Goal: Task Accomplishment & Management: Manage account settings

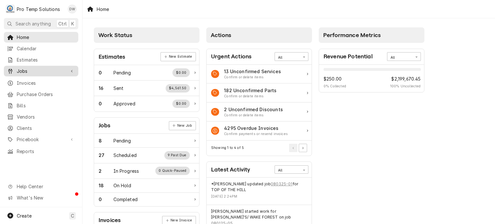
click at [40, 67] on div "Jobs" at bounding box center [41, 71] width 72 height 8
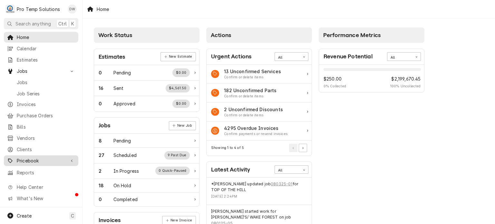
click at [50, 161] on link "Pricebook" at bounding box center [41, 160] width 75 height 11
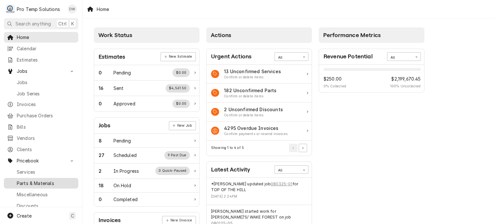
click at [50, 180] on span "Parts & Materials" at bounding box center [46, 183] width 58 height 7
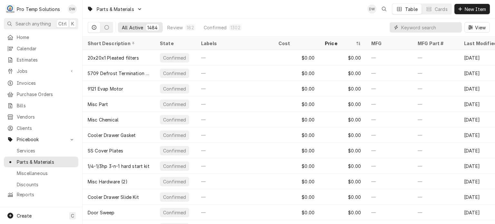
click at [425, 22] on input "Dynamic Content Wrapper" at bounding box center [430, 27] width 57 height 10
paste input "#NOR034935"
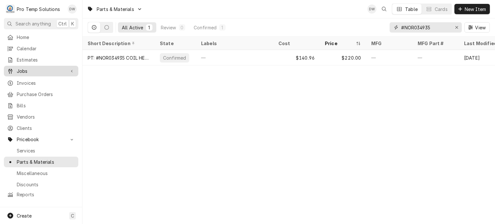
type input "#NOR034935"
click at [33, 71] on span "Jobs" at bounding box center [41, 71] width 49 height 7
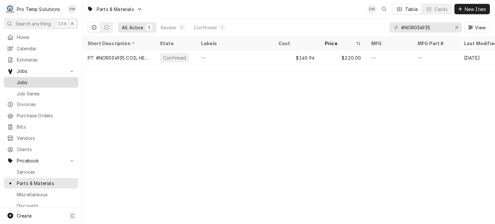
click at [34, 83] on span "Jobs" at bounding box center [46, 82] width 58 height 7
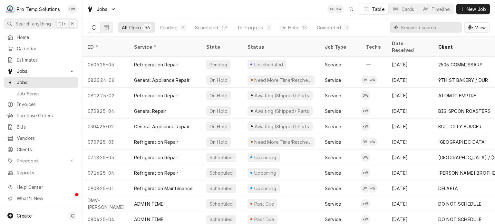
click at [437, 31] on input "Dynamic Content Wrapper" at bounding box center [430, 27] width 57 height 10
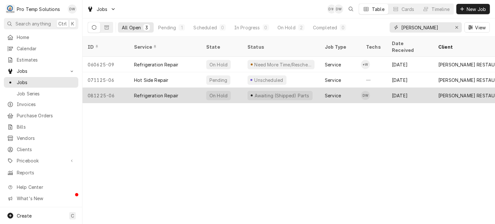
type input "LUNA"
click at [120, 88] on div "081225-06" at bounding box center [106, 95] width 46 height 15
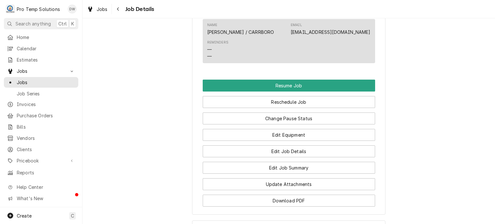
scroll to position [494, 0]
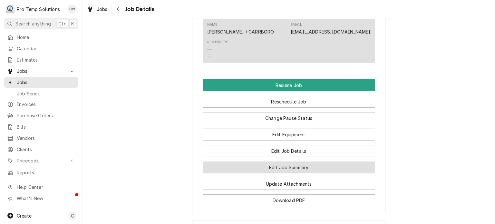
click at [236, 174] on button "Edit Job Summary" at bounding box center [289, 168] width 173 height 12
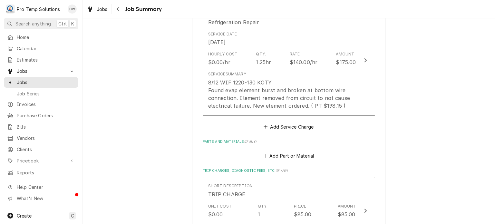
scroll to position [210, 0]
click at [291, 157] on button "Add Part or Material" at bounding box center [288, 156] width 53 height 9
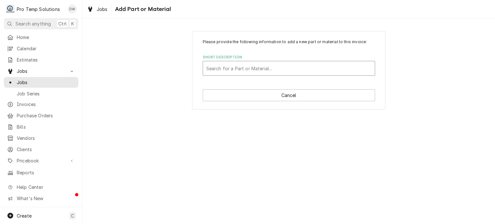
click at [254, 74] on div "Short Description" at bounding box center [288, 69] width 165 height 12
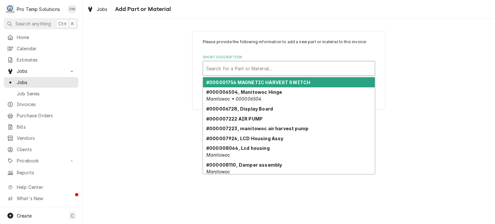
paste input "#NOR034935"
type input "#NOR034935"
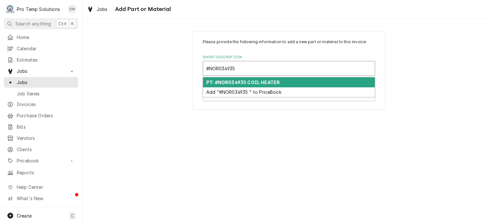
click at [254, 80] on strong "PT: #NOR034935 COIL HEATER" at bounding box center [243, 82] width 74 height 5
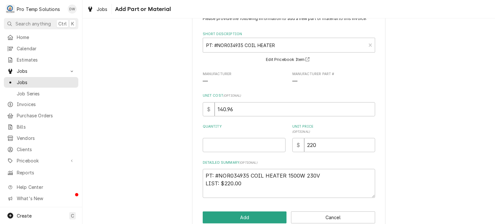
scroll to position [26, 0]
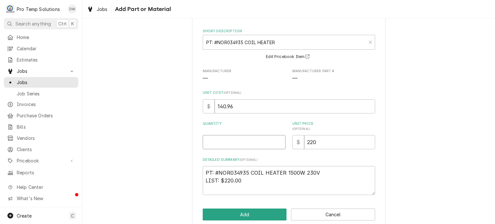
click at [232, 147] on input "Quantity" at bounding box center [244, 142] width 83 height 14
type textarea "x"
type input "1"
click at [228, 212] on button "Add" at bounding box center [245, 215] width 84 height 12
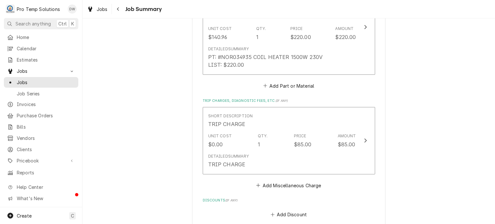
scroll to position [569, 0]
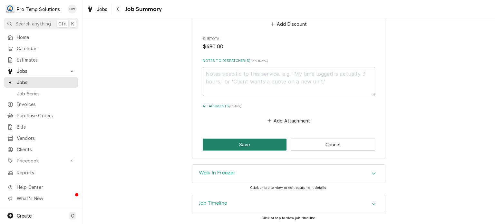
click at [244, 143] on button "Save" at bounding box center [245, 145] width 84 height 12
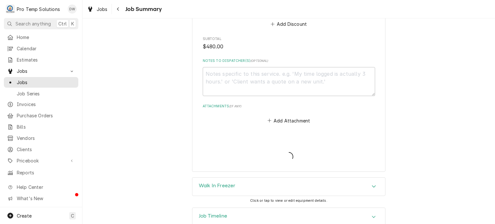
type textarea "x"
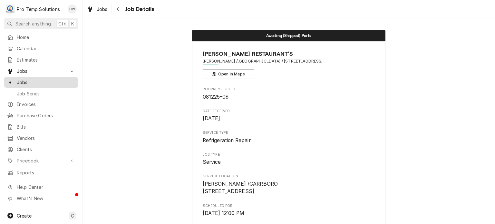
click at [48, 84] on link "Jobs" at bounding box center [41, 82] width 75 height 11
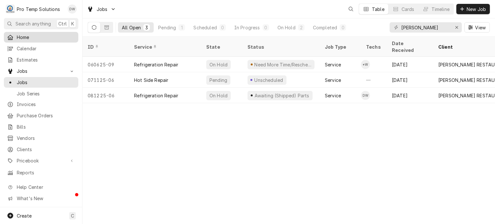
click at [41, 39] on div "Home" at bounding box center [41, 37] width 72 height 8
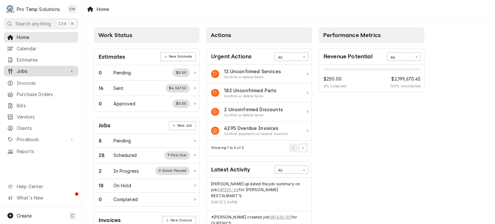
click at [49, 71] on span "Jobs" at bounding box center [41, 71] width 49 height 7
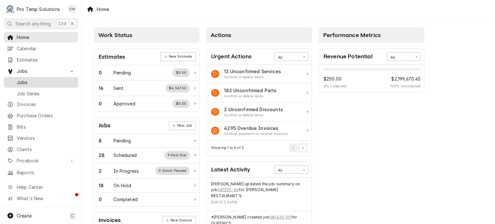
click at [46, 83] on span "Jobs" at bounding box center [46, 82] width 58 height 7
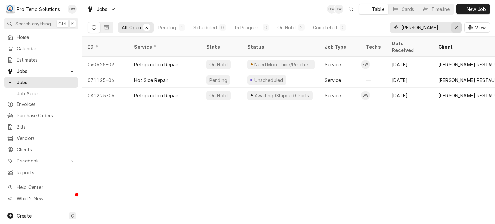
click at [454, 29] on div "Erase input" at bounding box center [457, 27] width 6 height 6
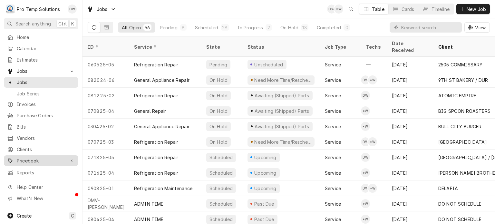
click at [27, 157] on div "Pricebook" at bounding box center [41, 161] width 72 height 8
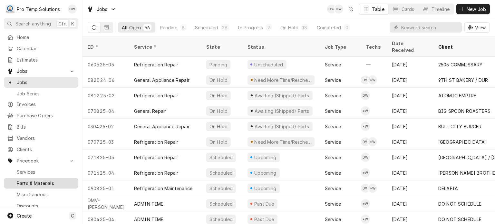
click at [32, 180] on span "Parts & Materials" at bounding box center [46, 183] width 58 height 7
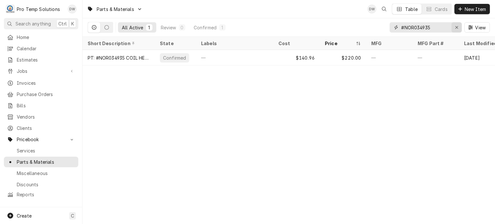
click at [456, 27] on icon "Erase input" at bounding box center [457, 27] width 4 height 5
paste input "#TRUE875587"
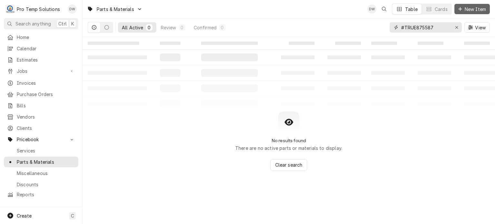
type input "#TRUE875587"
click at [475, 11] on span "New Item" at bounding box center [476, 9] width 24 height 7
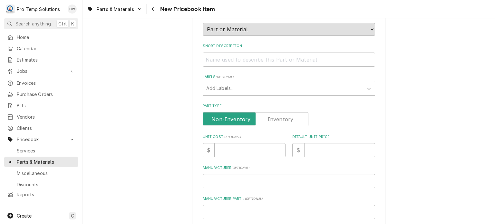
scroll to position [178, 0]
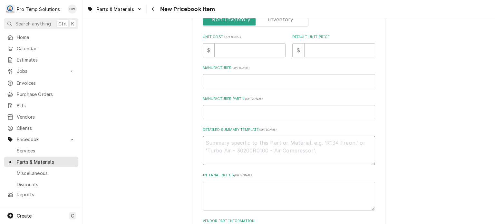
click at [260, 136] on textarea "Detailed Summary Template ( optional )" at bounding box center [289, 150] width 173 height 29
paste textarea "PT: #TRUE875587 DOOR SPRING KIT, GDM/T Series 52 3/ 8 W/2 LIST: $104.00"
type textarea "x"
drag, startPoint x: 220, startPoint y: 149, endPoint x: 242, endPoint y: 149, distance: 22.6
click at [242, 149] on textarea "PT: #TRUE875587 DOOR SPRING KIT, GDM/T Series 52 3/ 8 W/2 LIST: $104.00" at bounding box center [289, 150] width 173 height 29
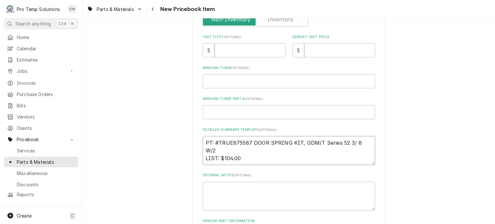
drag, startPoint x: 242, startPoint y: 149, endPoint x: 224, endPoint y: 146, distance: 18.8
click at [224, 146] on textarea "PT: #TRUE875587 DOOR SPRING KIT, GDM/T Series 52 3/ 8 W/2 LIST: $104.00" at bounding box center [289, 150] width 173 height 29
type textarea "PT: #TRUE875587 DOOR SPRING KIT, GDM/T Series 52 3/ 8 W/2 LIST: $104.00"
click at [324, 53] on input "Default Unit Price" at bounding box center [339, 50] width 71 height 14
paste input "104.00"
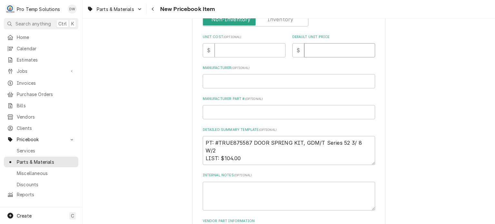
type textarea "x"
type input "104.00"
click at [242, 54] on input "Unit Cost ( optional )" at bounding box center [250, 50] width 71 height 14
paste input "72.50"
type textarea "x"
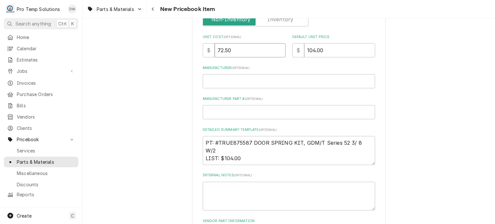
type input "72.50"
drag, startPoint x: 205, startPoint y: 138, endPoint x: 299, endPoint y: 132, distance: 94.7
click at [299, 132] on div "Detailed Summary Template ( optional ) PT: #TRUE875587 DOOR SPRING KIT, GDM/T S…" at bounding box center [289, 146] width 173 height 38
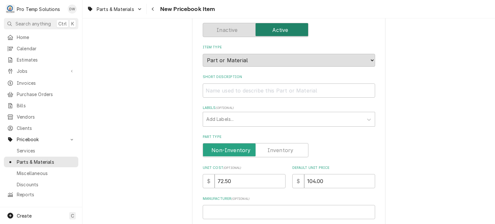
scroll to position [0, 0]
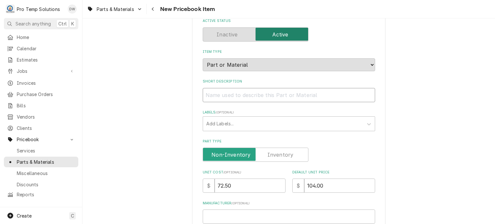
click at [291, 89] on input "Short Description" at bounding box center [289, 95] width 173 height 14
paste input "PT: #TRUE875587 DOOR SPRING KIT"
type textarea "x"
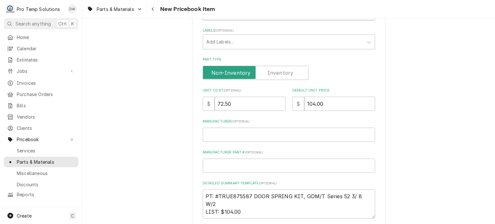
scroll to position [142, 0]
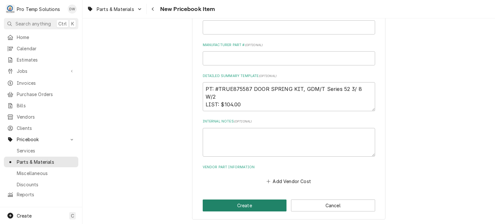
type input "PT: #TRUE875587 DOOR SPRING KIT"
click at [249, 202] on button "Create" at bounding box center [245, 206] width 84 height 12
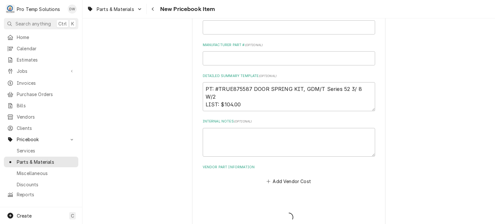
type textarea "x"
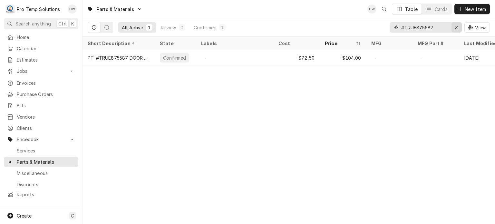
click at [455, 27] on icon "Erase input" at bounding box center [457, 27] width 4 height 5
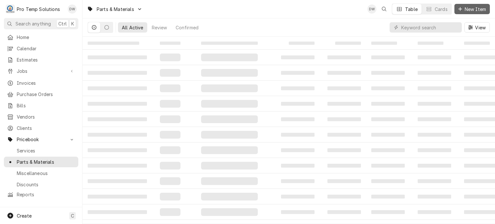
click at [464, 11] on span "New Item" at bounding box center [476, 9] width 24 height 7
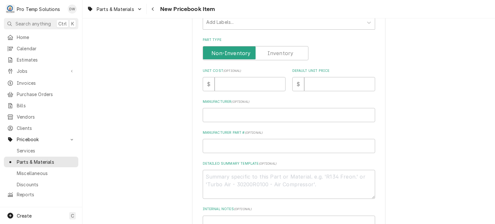
scroll to position [147, 0]
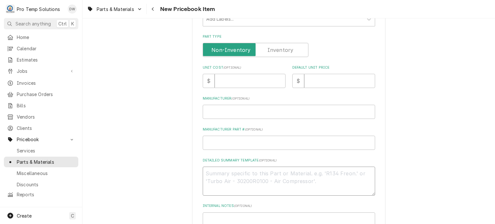
click at [242, 170] on textarea "Detailed Summary Template ( optional )" at bounding box center [289, 181] width 173 height 29
paste textarea "PT #TRUE210218 HINGE SHAFT KIT LIST: $111.00"
type textarea "x"
drag, startPoint x: 222, startPoint y: 180, endPoint x: 248, endPoint y: 178, distance: 25.6
click at [248, 178] on textarea "PT #TRUE210218 HINGE SHAFT KIT LIST: $111.00" at bounding box center [289, 181] width 173 height 29
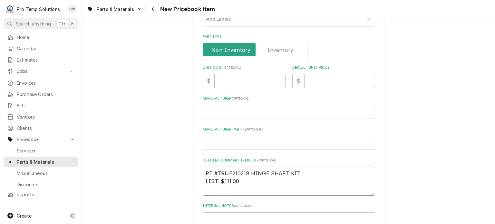
type textarea "PT #TRUE210218 HINGE SHAFT KIT LIST: $111.00"
click at [315, 84] on input "Default Unit Price" at bounding box center [339, 81] width 71 height 14
paste input "111.00"
type textarea "x"
type input "111.00"
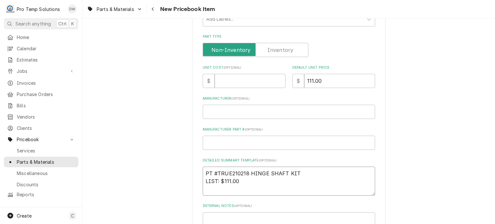
drag, startPoint x: 308, startPoint y: 169, endPoint x: 174, endPoint y: 147, distance: 135.3
click at [174, 147] on div "Please provide the following information to create a PriceBook item. Active Sta…" at bounding box center [289, 94] width 413 height 432
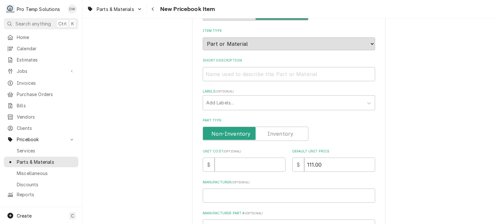
scroll to position [32, 0]
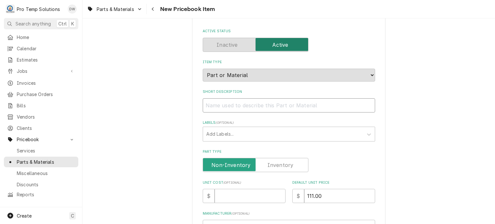
click at [222, 108] on input "Short Description" at bounding box center [289, 105] width 173 height 14
paste input "PT #TRUE210218 HINGE SHAFT KIT"
type textarea "x"
type input "PT #TRUE210218 HINGE SHAFT KIT"
click at [234, 188] on div "Unit Cost ( optional ) $" at bounding box center [244, 191] width 83 height 23
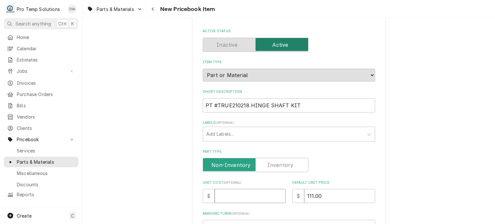
click at [234, 190] on input "Unit Cost ( optional )" at bounding box center [250, 196] width 71 height 14
paste input "77.52"
type textarea "x"
type input "77.52"
click at [114, 142] on div "Please provide the following information to create a PriceBook item. Active Sta…" at bounding box center [289, 209] width 413 height 432
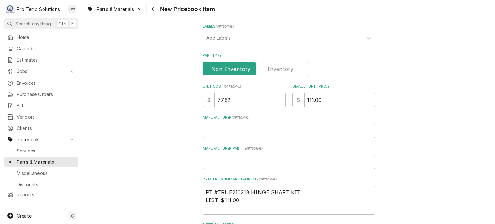
scroll to position [0, 0]
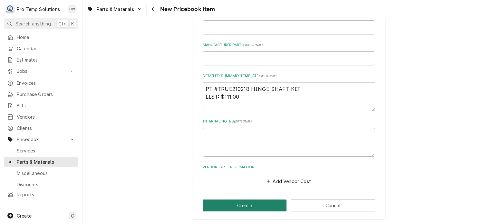
click at [229, 202] on button "Create" at bounding box center [245, 206] width 84 height 12
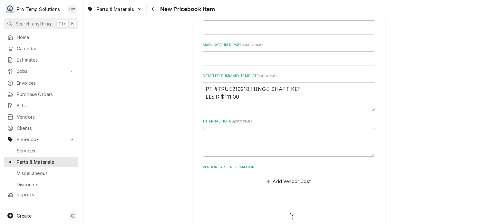
type textarea "x"
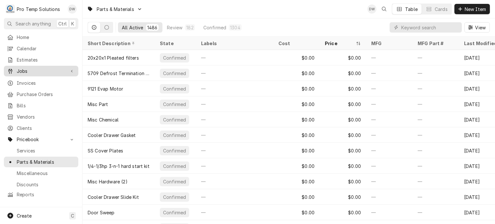
click at [35, 68] on span "Jobs" at bounding box center [41, 71] width 49 height 7
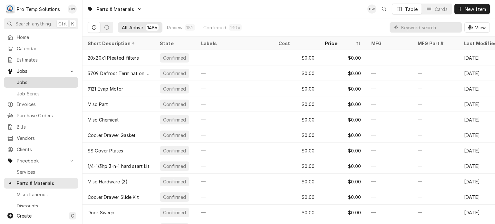
click at [60, 80] on span "Jobs" at bounding box center [46, 82] width 58 height 7
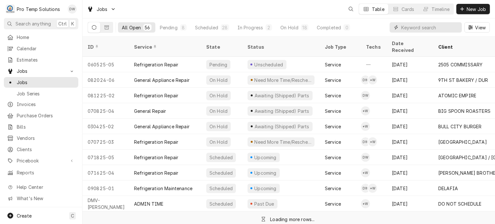
click at [453, 28] on input "Dynamic Content Wrapper" at bounding box center [430, 27] width 57 height 10
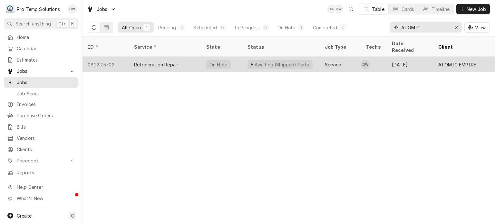
type input "ATOMIC"
click at [110, 57] on div "081225-02" at bounding box center [106, 64] width 46 height 15
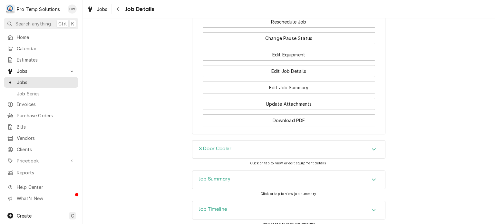
scroll to position [661, 0]
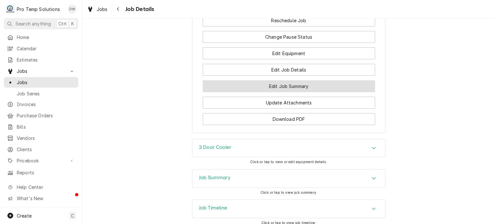
click at [277, 89] on button "Edit Job Summary" at bounding box center [289, 86] width 173 height 12
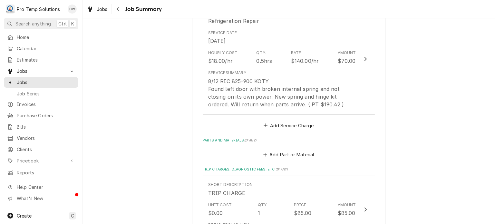
scroll to position [218, 0]
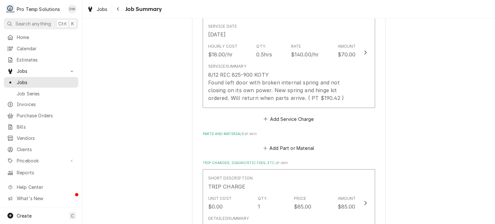
click at [282, 142] on div "Add Part or Material" at bounding box center [289, 146] width 173 height 13
click at [281, 144] on button "Add Part or Material" at bounding box center [288, 148] width 53 height 9
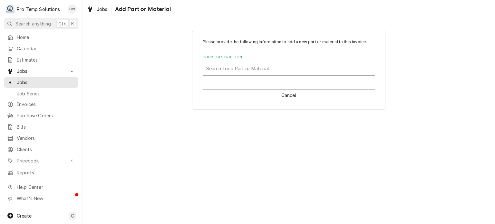
click at [258, 68] on div "Short Description" at bounding box center [288, 69] width 165 height 12
type input "5587"
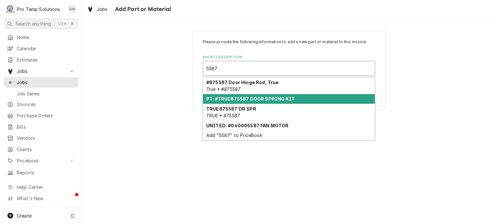
click at [236, 98] on strong "PT: #TRUE875587 DOOR SPRING KIT" at bounding box center [250, 98] width 89 height 5
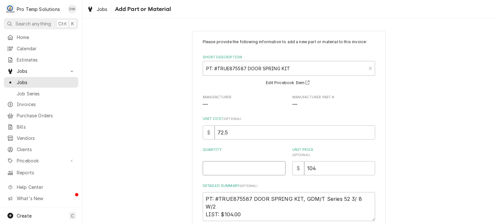
click at [224, 164] on input "Quantity" at bounding box center [244, 168] width 83 height 14
type textarea "x"
type input "1"
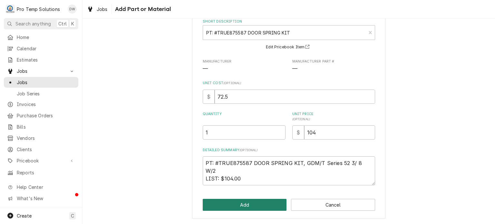
click at [244, 209] on button "Add" at bounding box center [245, 205] width 84 height 12
type textarea "x"
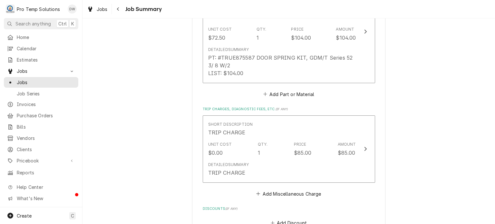
scroll to position [378, 0]
click at [285, 93] on button "Add Part or Material" at bounding box center [288, 94] width 53 height 9
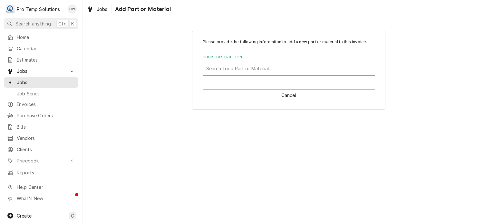
click at [275, 66] on div "Short Description" at bounding box center [288, 69] width 165 height 12
type input "210218"
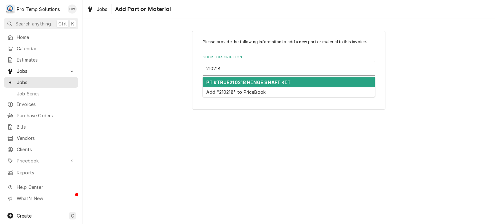
click at [273, 82] on strong "PT #TRUE210218 HINGE SHAFT KIT" at bounding box center [248, 82] width 85 height 5
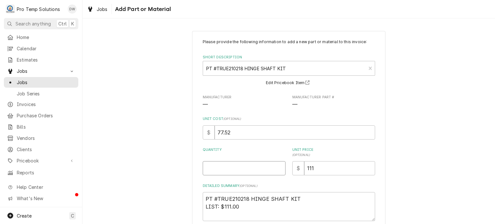
click at [228, 164] on input "Quantity" at bounding box center [244, 168] width 83 height 14
type textarea "x"
type input "1"
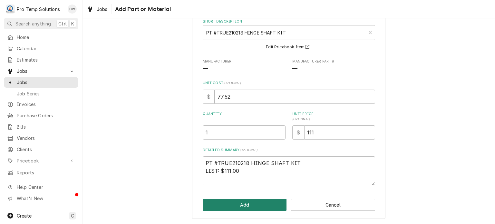
click at [231, 203] on button "Add" at bounding box center [245, 205] width 84 height 12
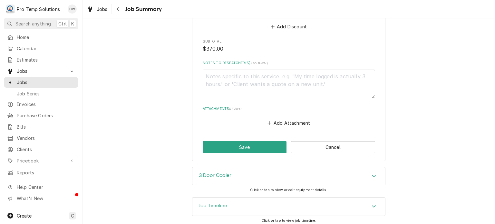
scroll to position [672, 0]
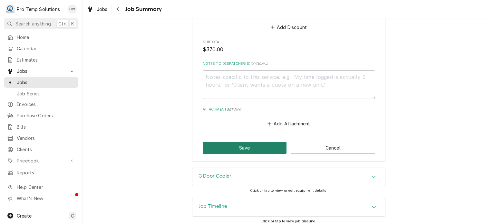
click at [243, 145] on button "Save" at bounding box center [245, 148] width 84 height 12
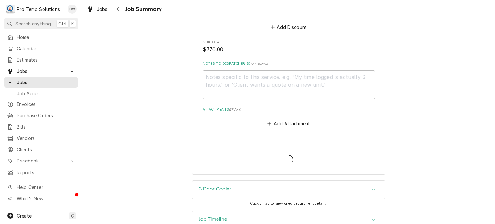
type textarea "x"
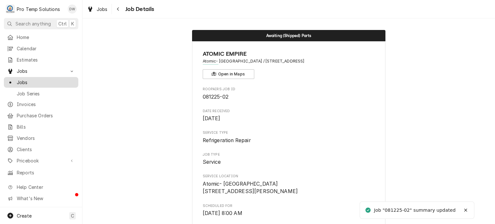
click at [51, 77] on link "Jobs" at bounding box center [41, 82] width 75 height 11
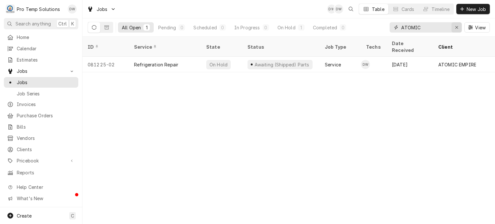
click at [455, 28] on icon "Erase input" at bounding box center [457, 27] width 4 height 5
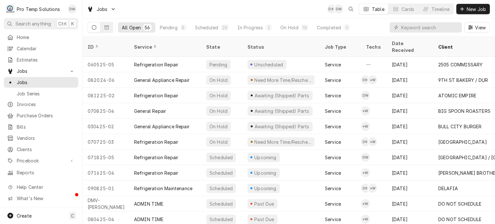
click at [53, 151] on div "Home Calendar Estimates Jobs Jobs Job Series Invoices Purchase Orders Bills Ven…" at bounding box center [41, 105] width 82 height 146
click at [46, 157] on span "Pricebook" at bounding box center [41, 160] width 49 height 7
click at [38, 180] on span "Parts & Materials" at bounding box center [46, 183] width 58 height 7
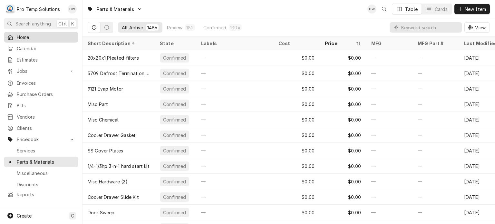
click at [20, 34] on span "Home" at bounding box center [46, 37] width 58 height 7
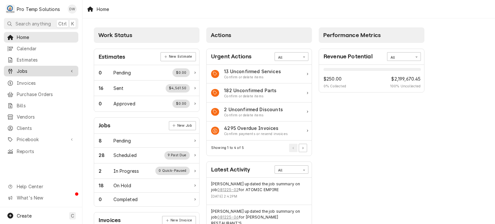
click at [31, 72] on span "Jobs" at bounding box center [41, 71] width 49 height 7
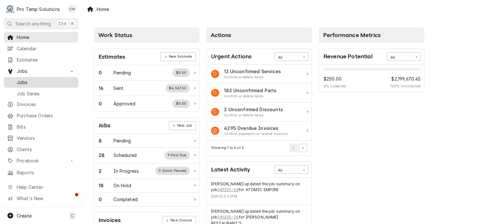
click at [34, 82] on span "Jobs" at bounding box center [46, 82] width 58 height 7
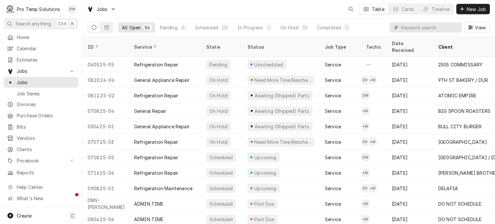
click at [437, 27] on input "Dynamic Content Wrapper" at bounding box center [430, 27] width 57 height 10
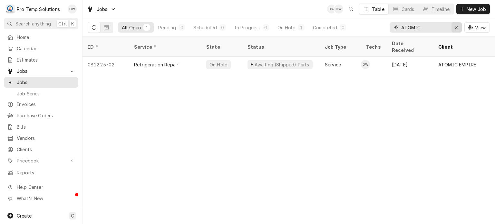
type input "ATOMIC"
click at [455, 25] on div "Erase input" at bounding box center [457, 27] width 6 height 6
